Goal: Task Accomplishment & Management: Use online tool/utility

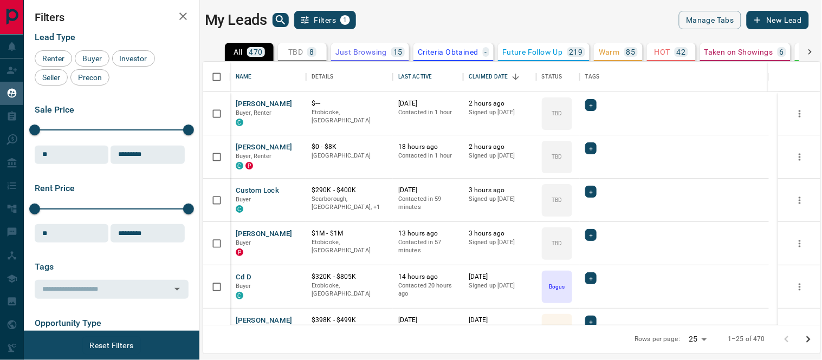
scroll to position [253, 608]
click at [271, 151] on button "[PERSON_NAME]" at bounding box center [264, 147] width 57 height 10
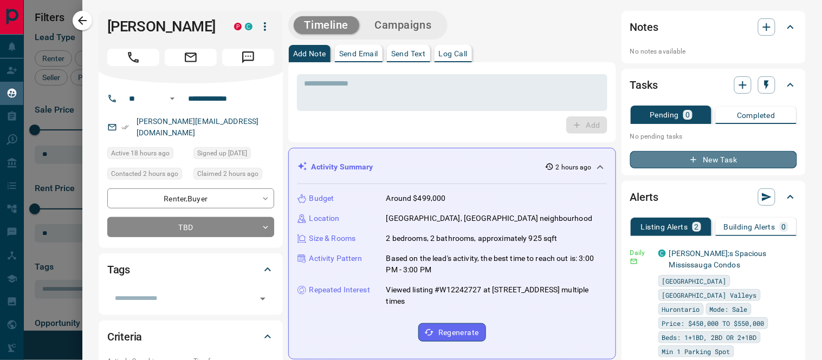
click at [712, 158] on button "New Task" at bounding box center [713, 159] width 167 height 17
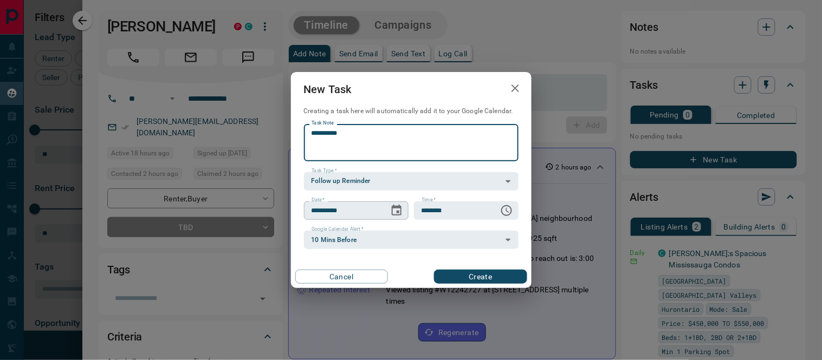
type textarea "*********"
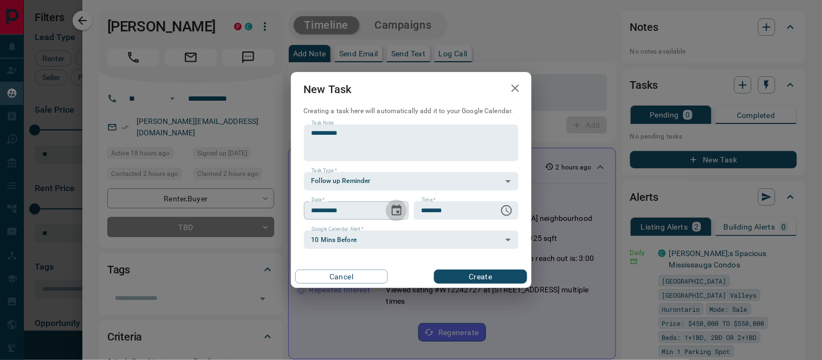
click at [396, 207] on icon "Choose date, selected date is Sep 15, 2025" at bounding box center [397, 210] width 10 height 11
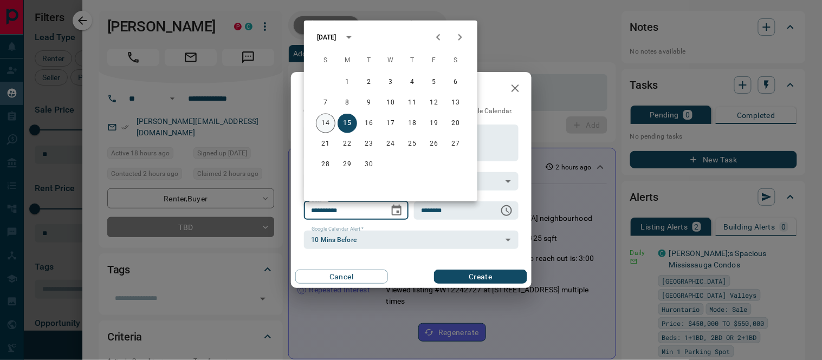
click at [328, 123] on button "14" at bounding box center [325, 123] width 19 height 19
type input "**********"
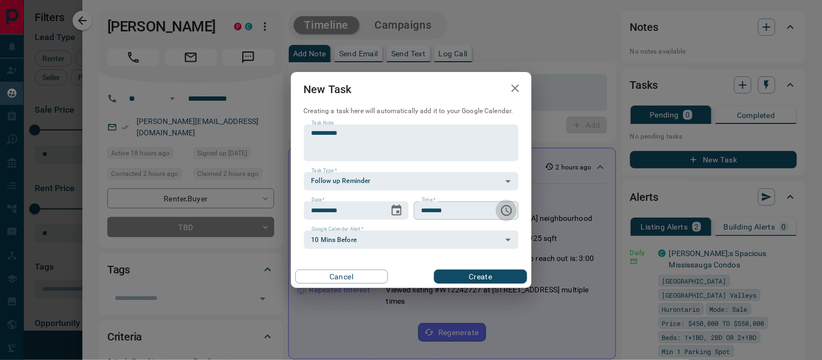
click at [510, 213] on icon "Choose time, selected time is 6:00 AM" at bounding box center [506, 210] width 13 height 13
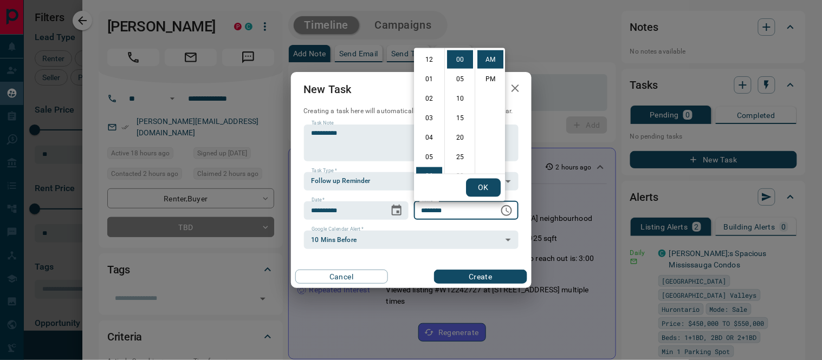
scroll to position [116, 0]
click at [429, 152] on li "11" at bounding box center [429, 157] width 26 height 18
type input "********"
click at [479, 191] on button "OK" at bounding box center [483, 188] width 35 height 18
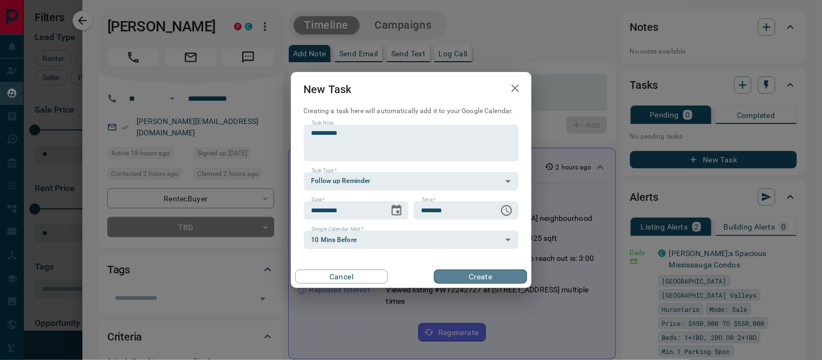
click at [500, 272] on button "Create" at bounding box center [480, 277] width 93 height 14
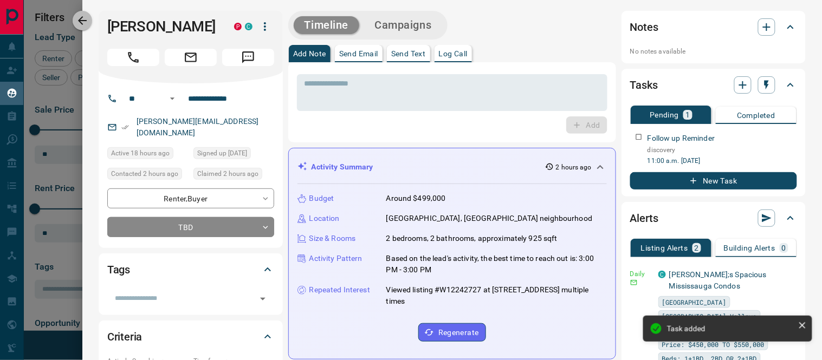
click at [84, 19] on icon "button" at bounding box center [82, 20] width 13 height 13
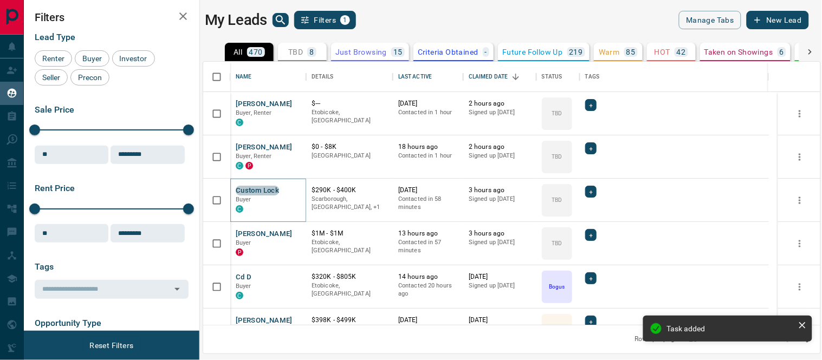
click at [248, 190] on button "Custom Lock" at bounding box center [257, 191] width 43 height 10
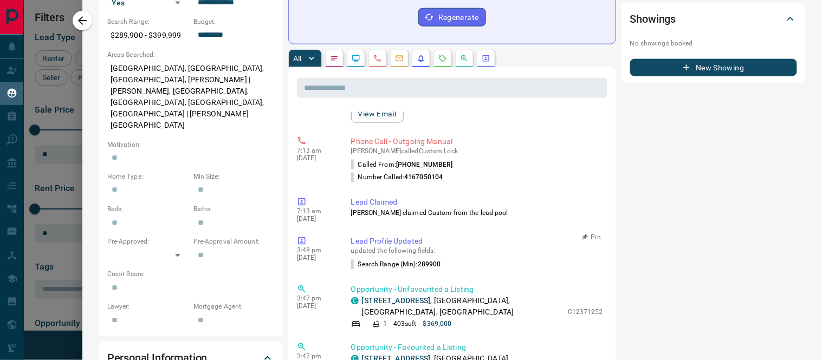
scroll to position [240, 0]
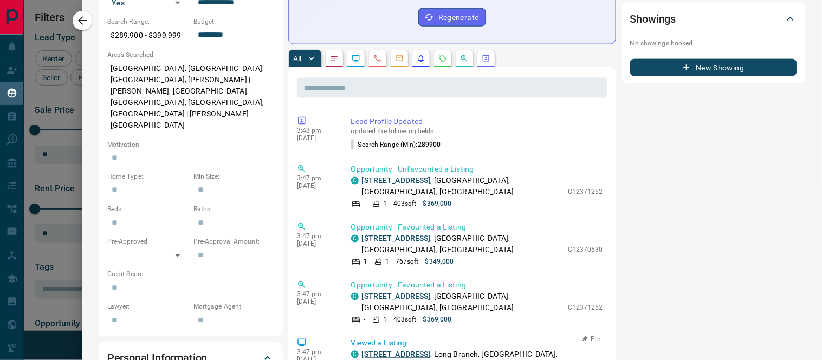
click at [430, 350] on link "[STREET_ADDRESS]" at bounding box center [396, 354] width 69 height 9
click at [409, 292] on link "[STREET_ADDRESS]" at bounding box center [396, 296] width 69 height 9
click at [393, 235] on link "[STREET_ADDRESS]" at bounding box center [396, 239] width 69 height 9
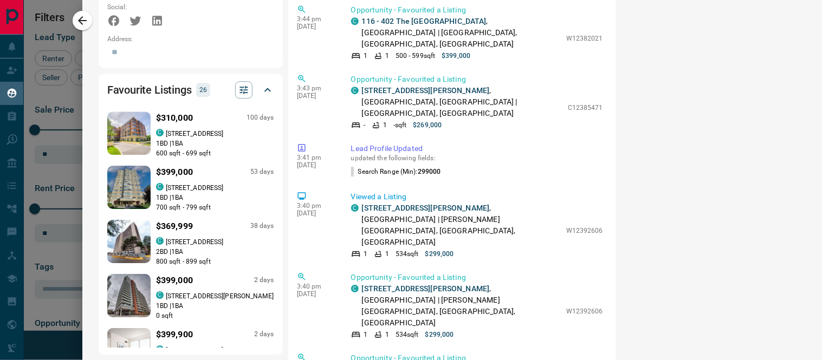
scroll to position [180, 0]
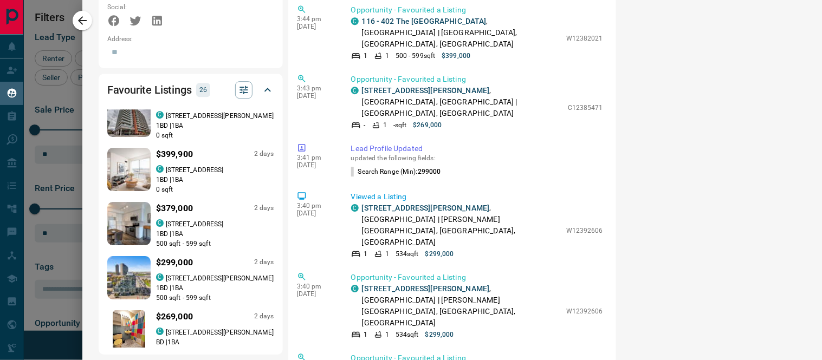
click at [132, 202] on img at bounding box center [129, 223] width 75 height 43
click at [172, 274] on p "[STREET_ADDRESS][PERSON_NAME]" at bounding box center [220, 279] width 108 height 10
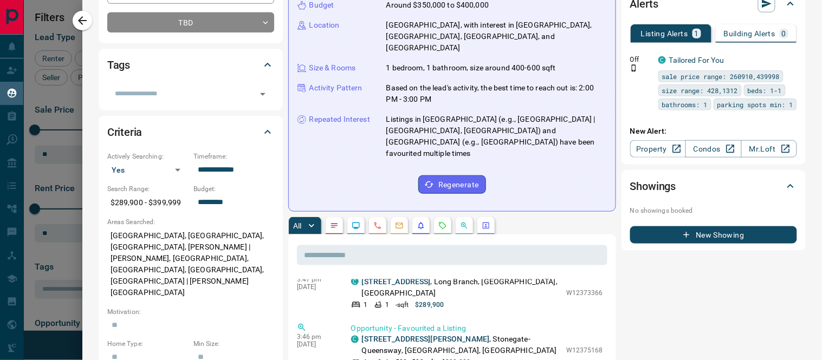
scroll to position [0, 0]
